Goal: Use online tool/utility: Utilize a website feature to perform a specific function

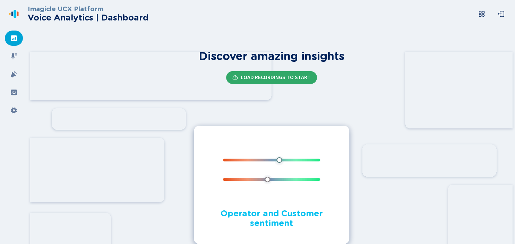
click at [274, 76] on span "Load Recordings to start" at bounding box center [276, 78] width 70 height 6
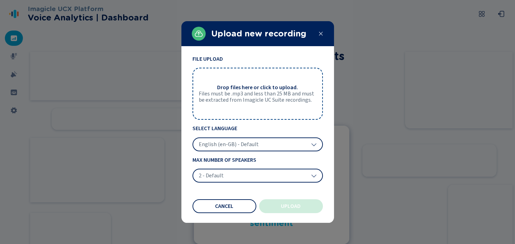
click at [238, 93] on span "Files must be .mp3 and less than 25 MB and must be extracted from Imagicle UC S…" at bounding box center [258, 97] width 118 height 13
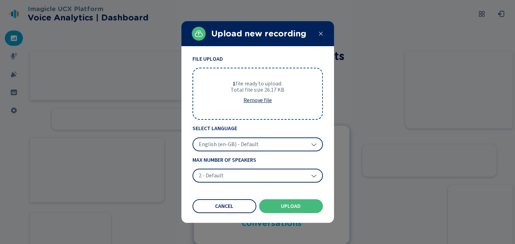
click at [269, 141] on div "English (en-GB) - Default" at bounding box center [258, 144] width 130 height 14
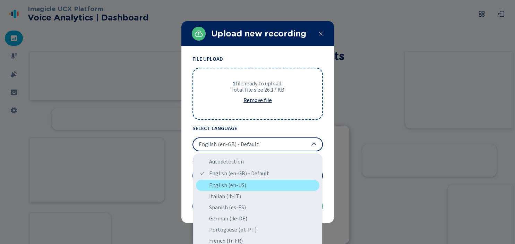
click at [249, 185] on div "English (en-US)" at bounding box center [258, 185] width 124 height 11
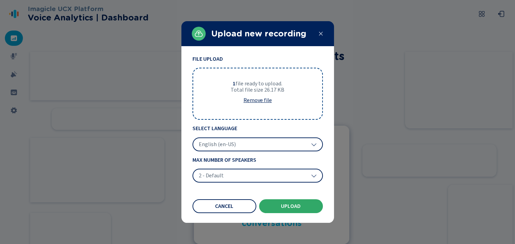
click at [293, 203] on button "Upload" at bounding box center [291, 206] width 64 height 14
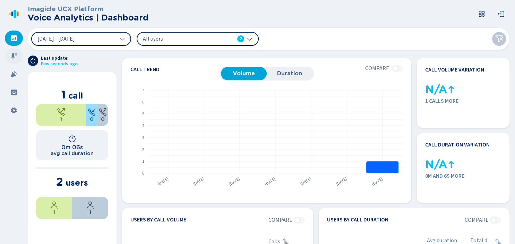
click at [16, 56] on icon at bounding box center [13, 56] width 7 height 7
